Goal: Transaction & Acquisition: Download file/media

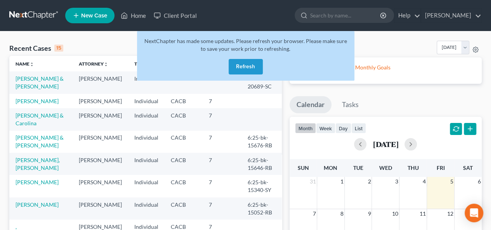
scroll to position [39, 0]
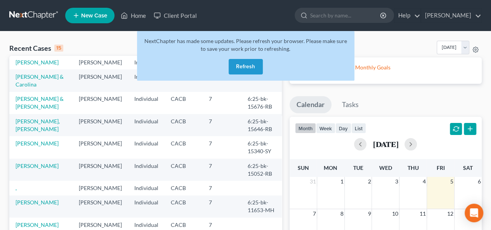
drag, startPoint x: 249, startPoint y: 62, endPoint x: 245, endPoint y: 66, distance: 5.5
click at [245, 66] on button "Refresh" at bounding box center [246, 67] width 34 height 16
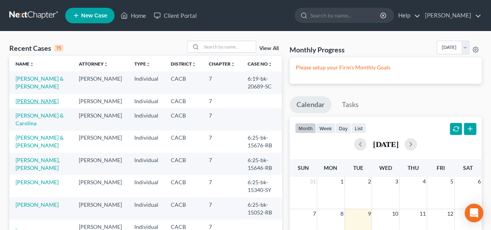
click at [44, 100] on link "[PERSON_NAME]" at bounding box center [37, 101] width 43 height 7
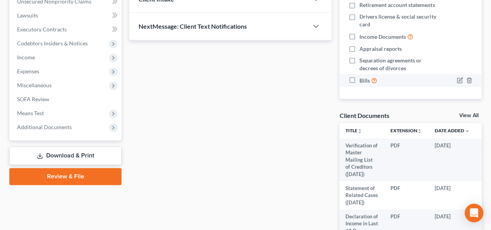
scroll to position [210, 0]
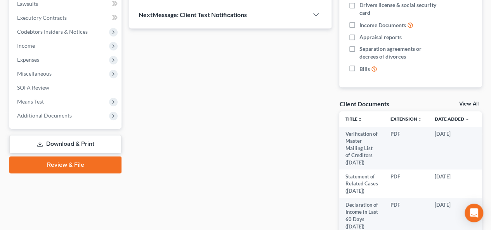
click at [95, 141] on link "Download & Print" at bounding box center [65, 144] width 112 height 18
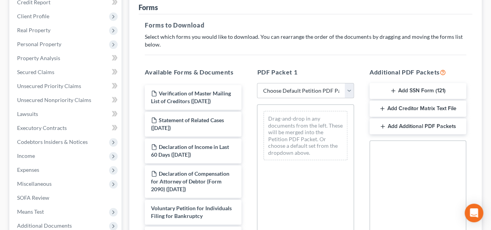
scroll to position [117, 0]
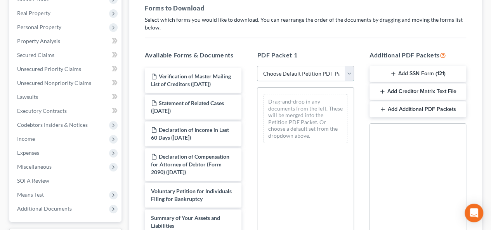
click at [352, 69] on select "Choose Default Petition PDF Packet Complete Bankruptcy Petition (all forms and …" at bounding box center [305, 74] width 97 height 16
select select "0"
click at [257, 66] on select "Choose Default Petition PDF Packet Complete Bankruptcy Petition (all forms and …" at bounding box center [305, 74] width 97 height 16
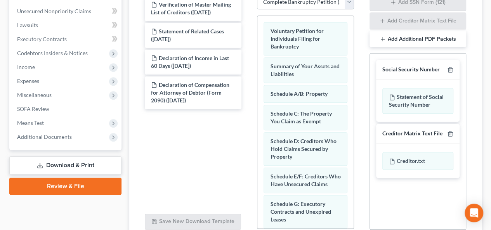
scroll to position [257, 0]
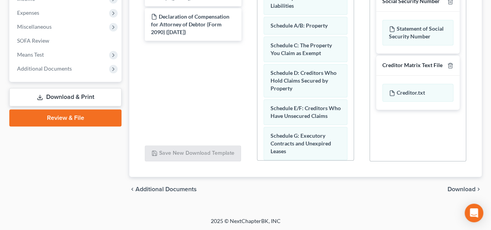
click at [455, 189] on span "Download" at bounding box center [462, 189] width 28 height 6
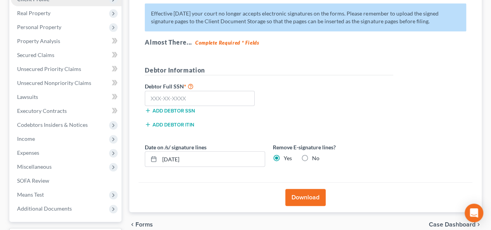
scroll to position [65, 0]
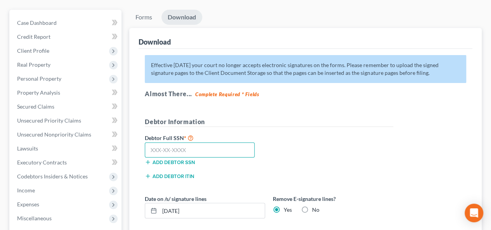
click at [148, 147] on input "text" at bounding box center [200, 151] width 110 height 16
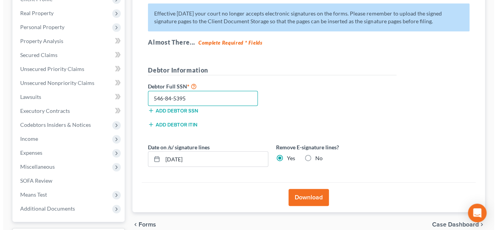
scroll to position [181, 0]
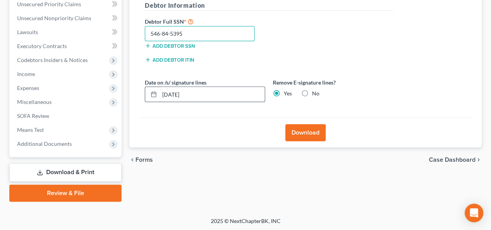
type input "546-84-5395"
click at [173, 93] on input "[DATE]" at bounding box center [212, 94] width 105 height 15
type input "[DATE]"
click at [306, 131] on button "Download" at bounding box center [306, 132] width 40 height 17
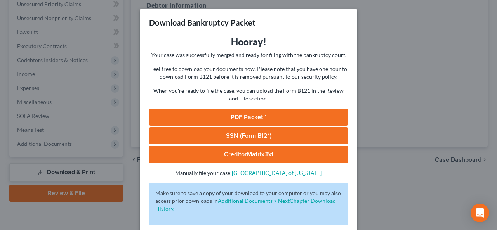
click at [269, 152] on link "CreditorMatrix.txt" at bounding box center [248, 154] width 199 height 17
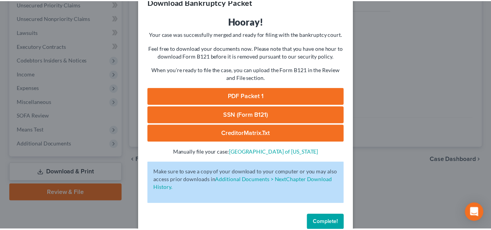
scroll to position [37, 0]
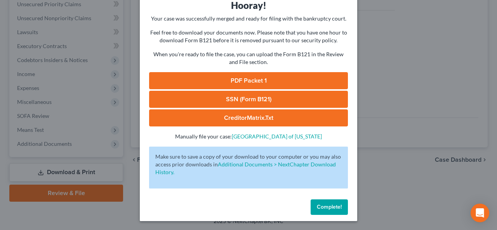
click at [424, 97] on div "Download Bankruptcy Packet Hooray! Your case was successfully merged and ready …" at bounding box center [248, 115] width 497 height 230
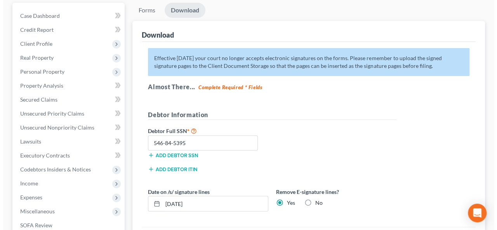
scroll to position [155, 0]
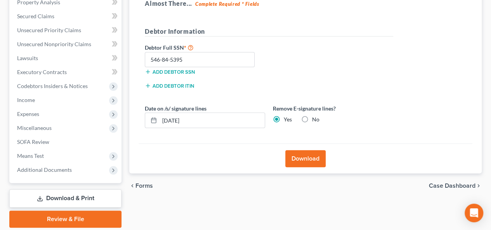
click at [321, 157] on button "Download" at bounding box center [306, 158] width 40 height 17
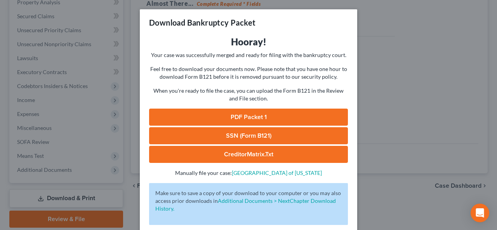
click at [290, 154] on link "CreditorMatrix.txt" at bounding box center [248, 154] width 199 height 17
